Goal: Task Accomplishment & Management: Manage account settings

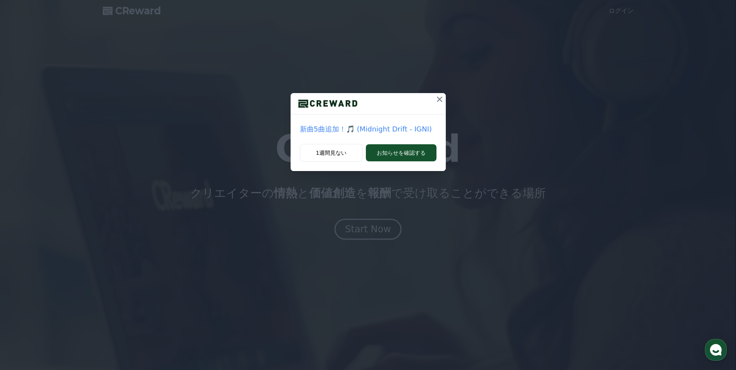
click at [439, 101] on icon at bounding box center [439, 99] width 9 height 9
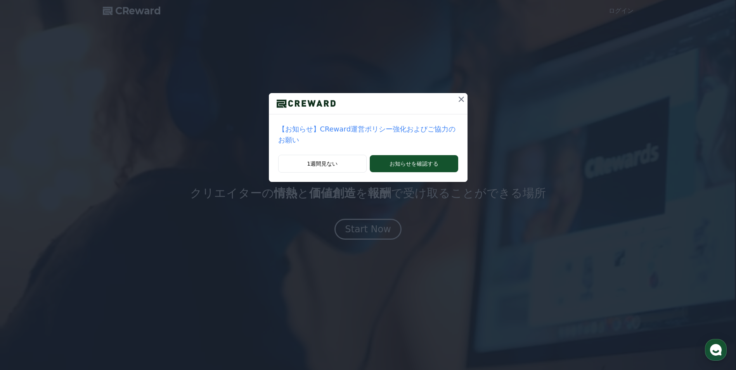
click at [457, 98] on icon at bounding box center [461, 99] width 9 height 9
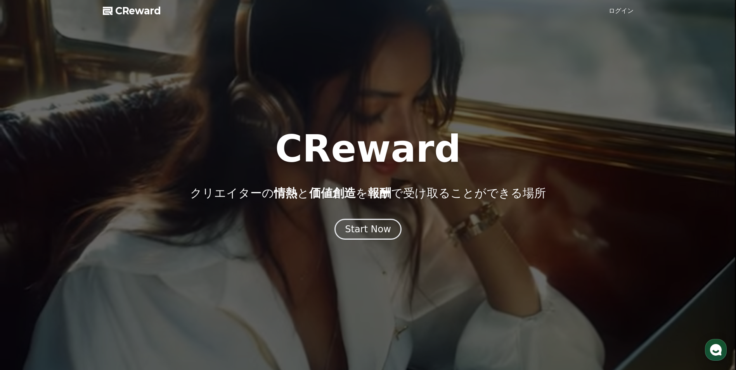
click at [618, 10] on link "ログイン" at bounding box center [621, 10] width 25 height 9
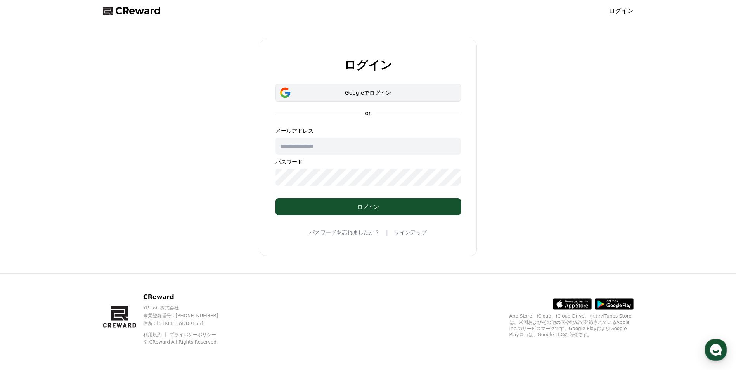
click at [363, 95] on div "Googleでログイン" at bounding box center [368, 93] width 163 height 8
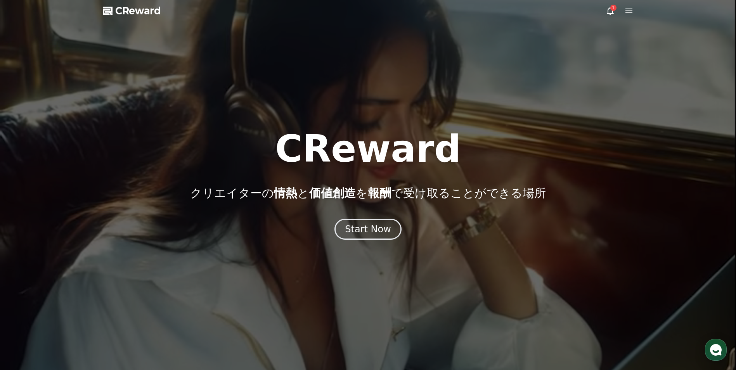
click at [626, 14] on icon at bounding box center [629, 10] width 9 height 9
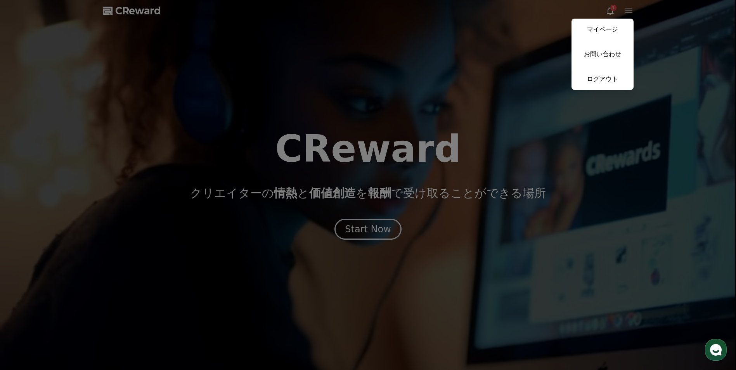
click at [614, 27] on link "マイページ" at bounding box center [603, 30] width 62 height 22
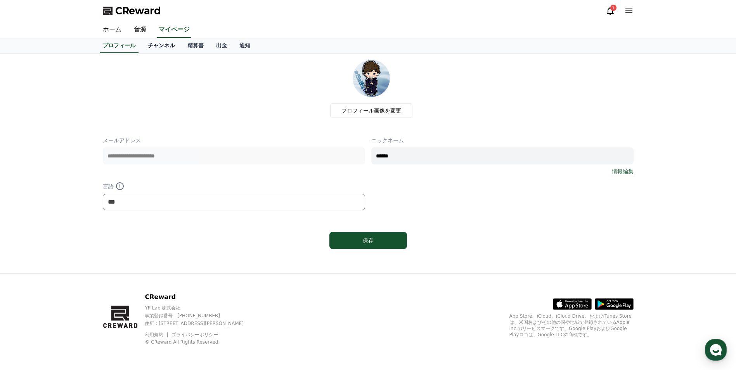
click at [158, 47] on link "チャンネル" at bounding box center [162, 45] width 40 height 15
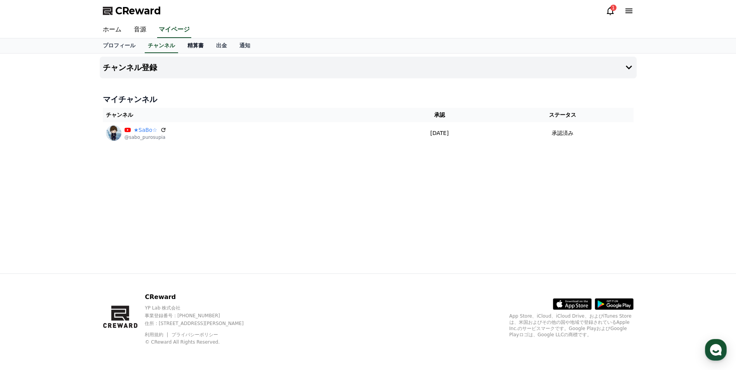
click at [181, 46] on link "精算書" at bounding box center [195, 45] width 29 height 15
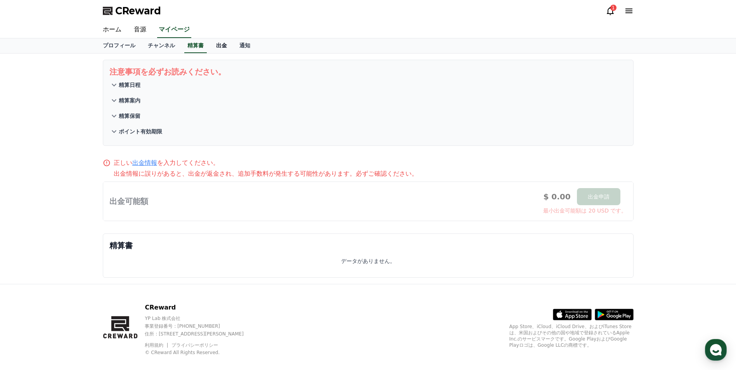
click at [210, 46] on link "出金" at bounding box center [221, 45] width 23 height 15
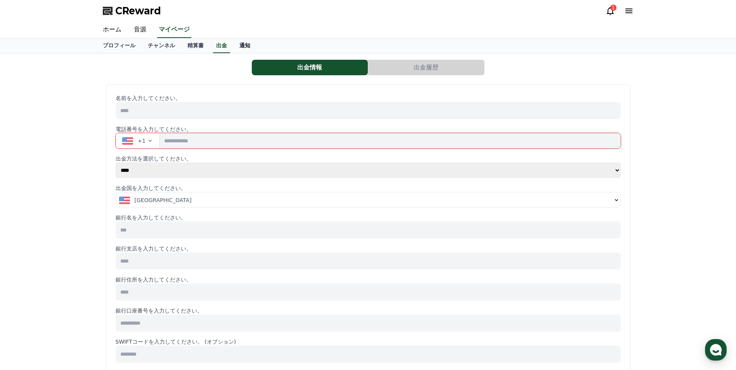
click at [233, 49] on link "通知" at bounding box center [244, 45] width 23 height 15
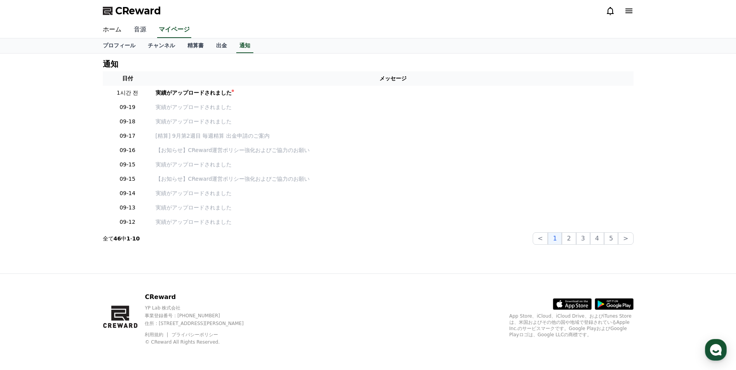
click at [138, 31] on link "音源" at bounding box center [140, 30] width 25 height 16
